Goal: Task Accomplishment & Management: Use online tool/utility

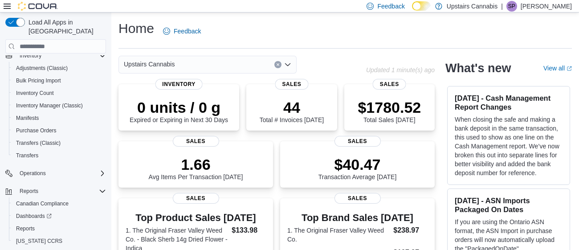
scroll to position [83, 0]
click at [29, 224] on span "Reports" at bounding box center [25, 227] width 19 height 7
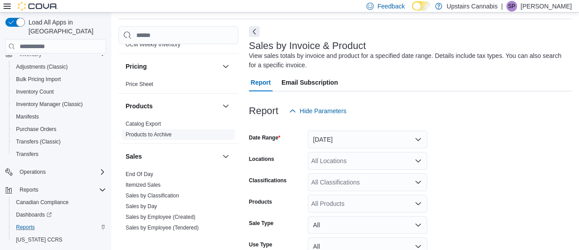
scroll to position [645, 0]
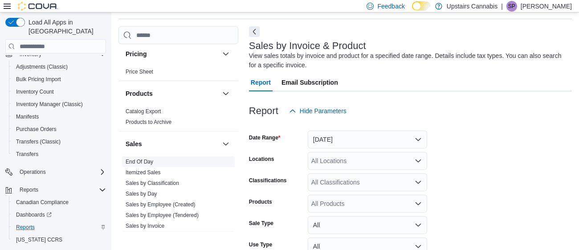
click at [134, 159] on link "End Of Day" at bounding box center [140, 162] width 28 height 6
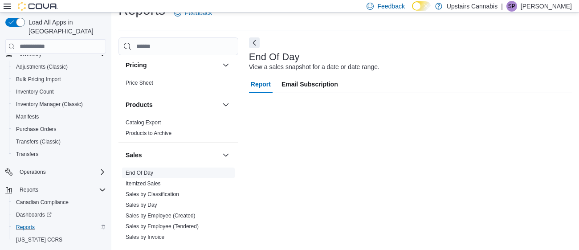
scroll to position [18, 0]
